Goal: Information Seeking & Learning: Learn about a topic

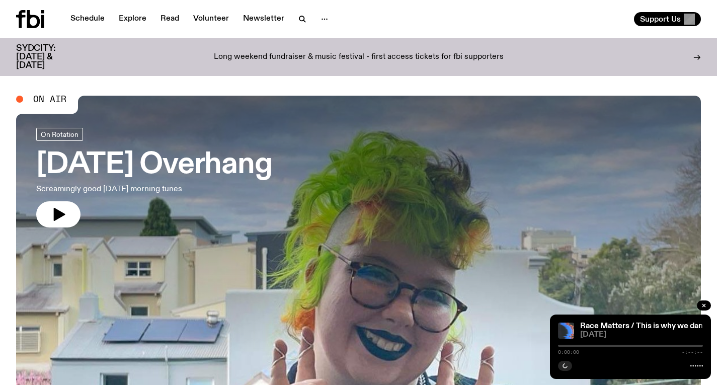
click at [213, 151] on h3 "[DATE] Overhang" at bounding box center [154, 165] width 236 height 28
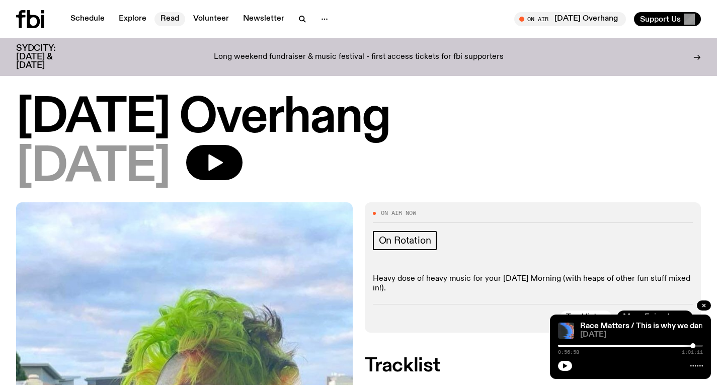
click at [174, 16] on link "Read" at bounding box center [170, 19] width 31 height 14
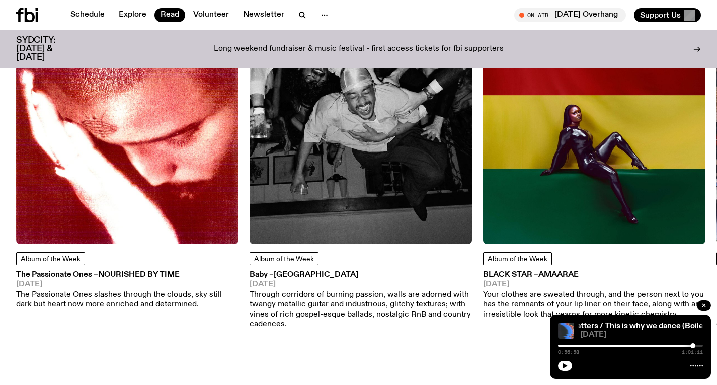
scroll to position [559, 0]
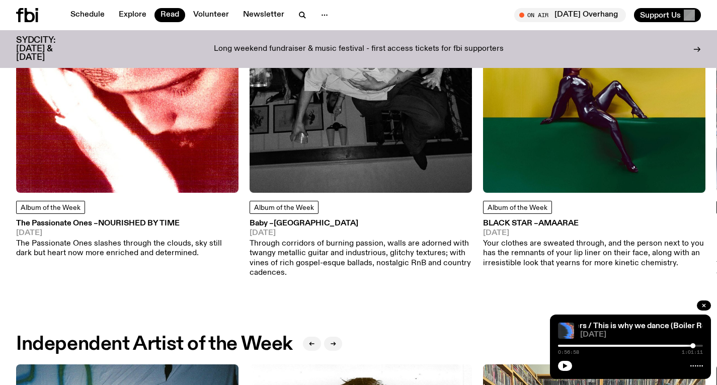
click at [146, 133] on img at bounding box center [127, 81] width 222 height 222
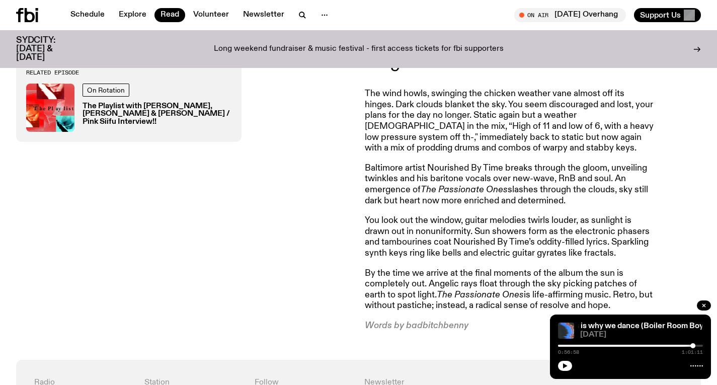
scroll to position [435, 0]
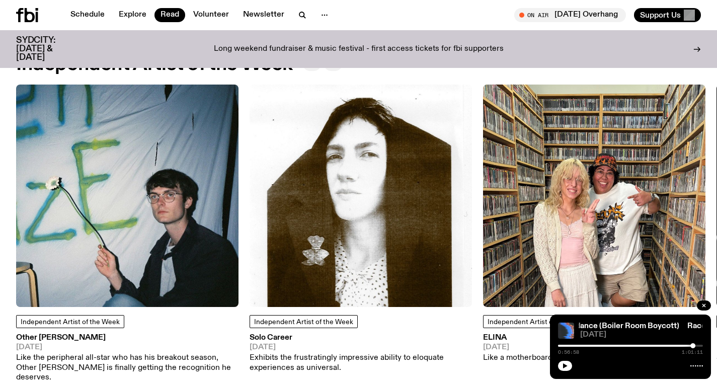
scroll to position [885, 0]
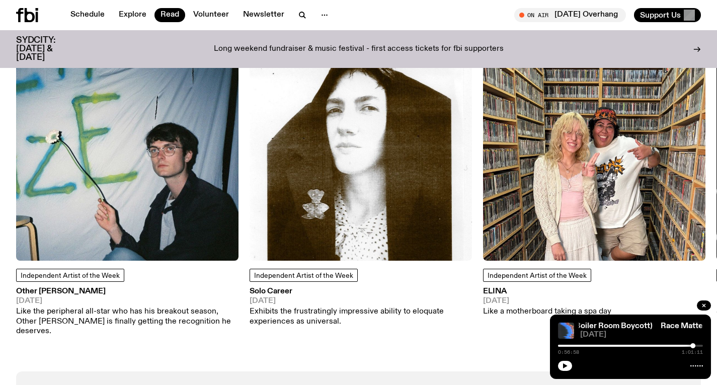
click at [181, 145] on img at bounding box center [127, 149] width 222 height 222
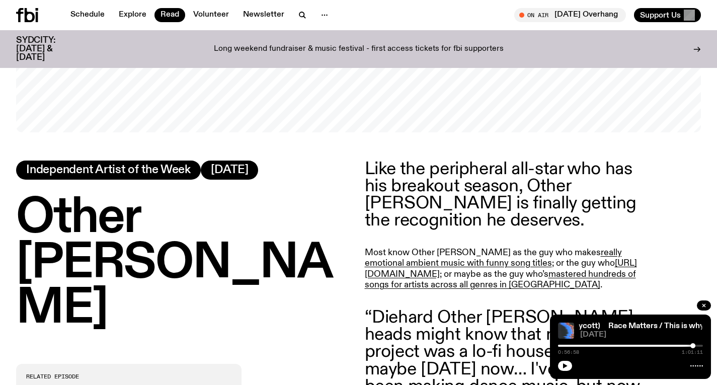
scroll to position [340, 0]
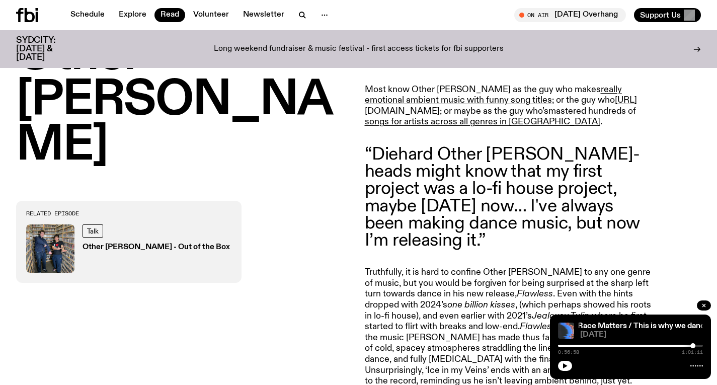
click at [472, 231] on blockquote "“Diehard Other [PERSON_NAME]-heads might know that my first project was a lo-fi…" at bounding box center [510, 197] width 290 height 103
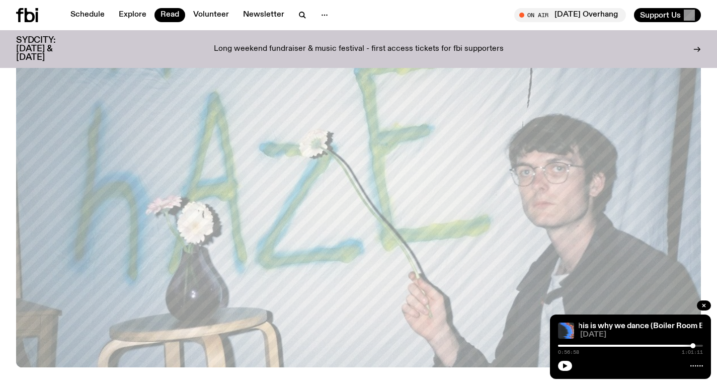
scroll to position [105, 0]
